Goal: Task Accomplishment & Management: Use online tool/utility

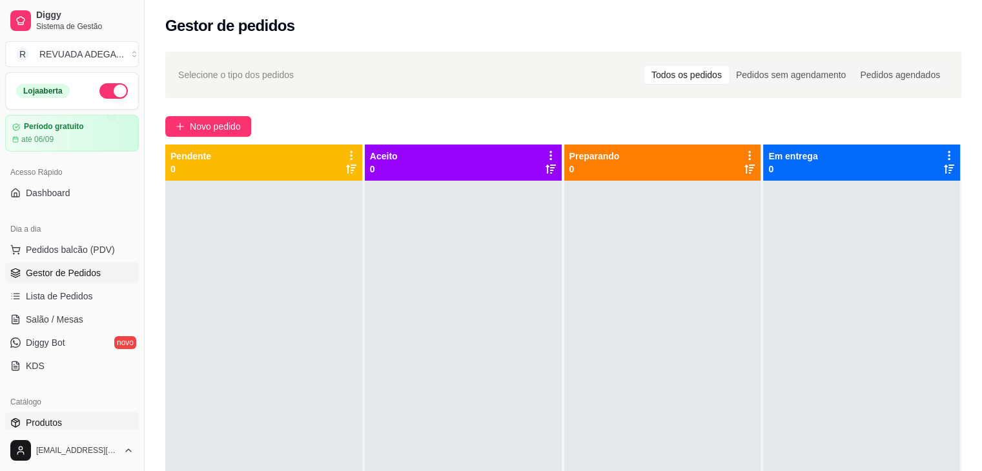
click at [65, 422] on link "Produtos" at bounding box center [72, 423] width 134 height 21
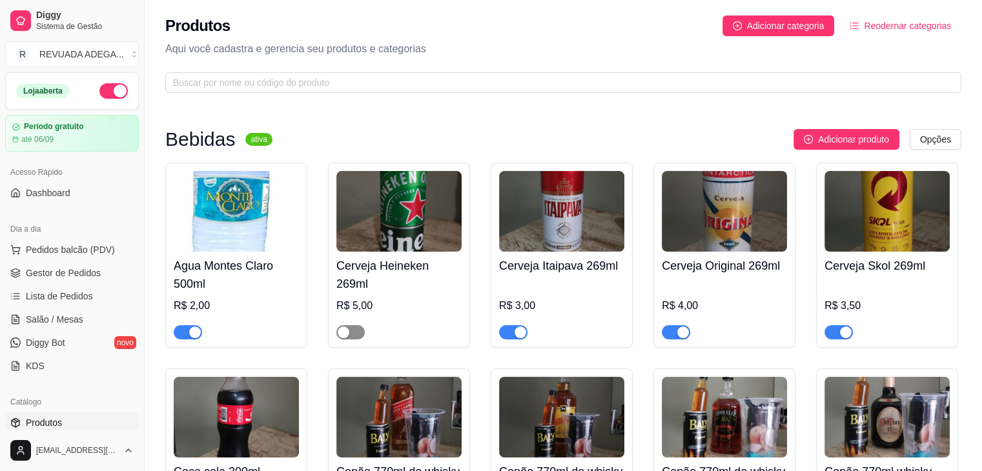
click at [354, 328] on span "button" at bounding box center [350, 332] width 28 height 14
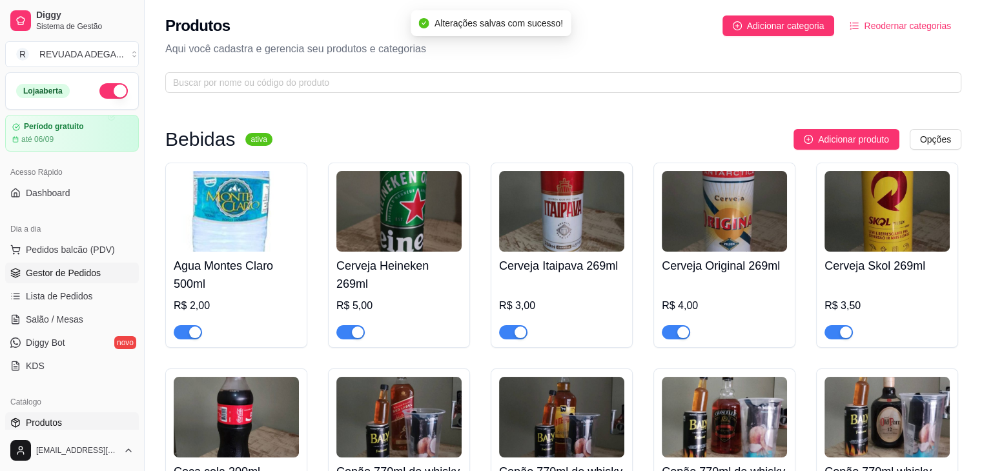
click at [38, 282] on link "Gestor de Pedidos" at bounding box center [72, 273] width 134 height 21
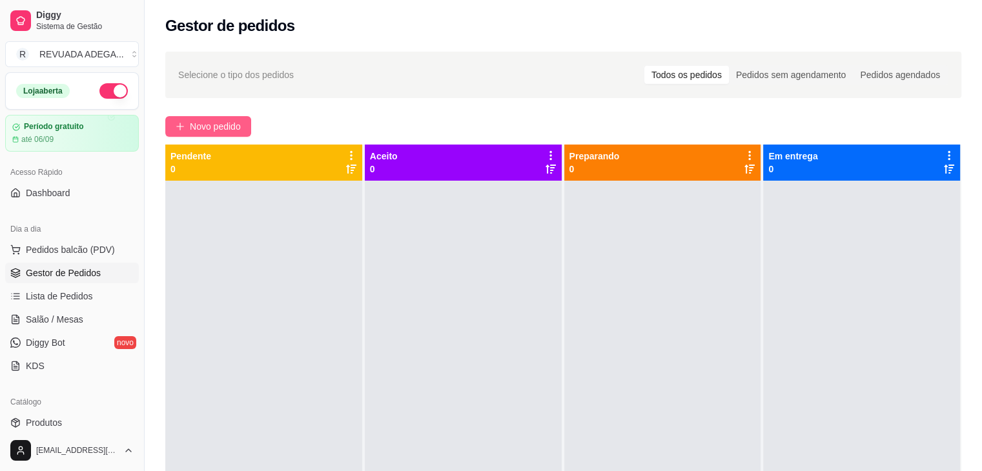
click at [191, 125] on span "Novo pedido" at bounding box center [215, 126] width 51 height 14
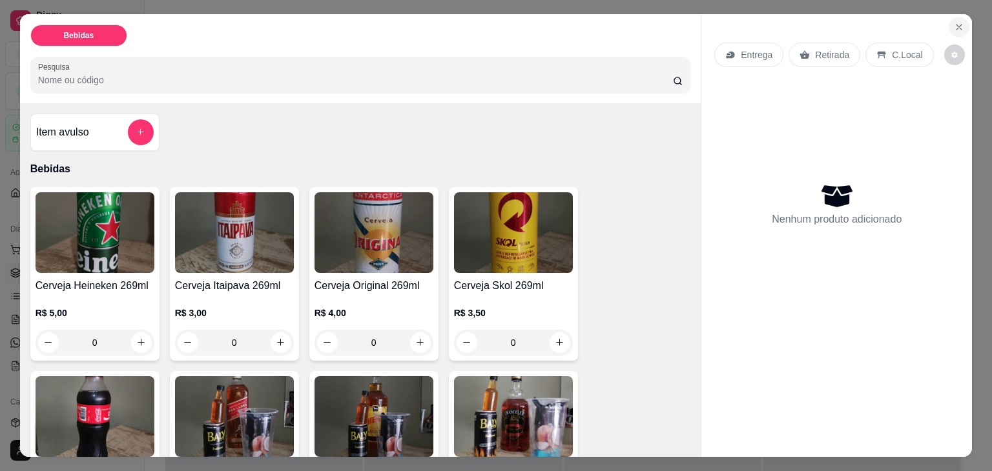
click at [959, 22] on icon "Close" at bounding box center [959, 27] width 10 height 10
